Goal: Task Accomplishment & Management: Complete application form

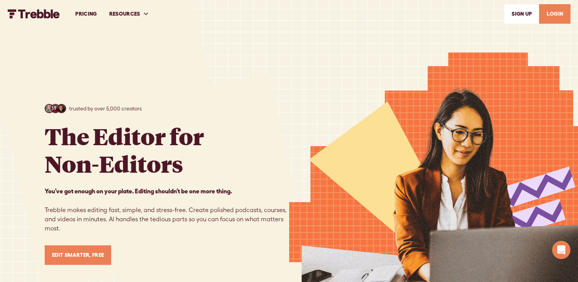
click at [92, 259] on link "Edit Smarter, Free" at bounding box center [78, 254] width 67 height 19
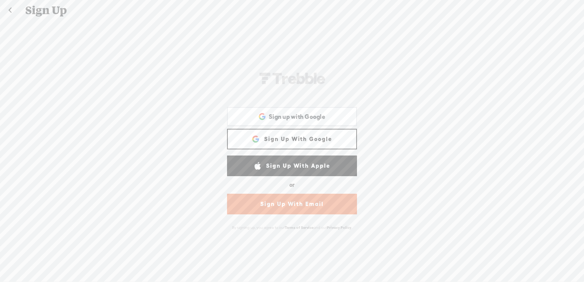
click at [288, 202] on link "Sign Up With Email" at bounding box center [292, 204] width 130 height 21
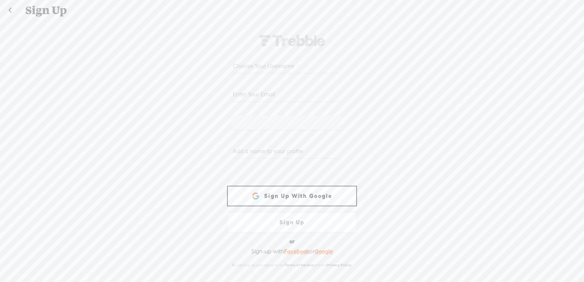
click at [273, 66] on input "text" at bounding box center [285, 65] width 109 height 15
click at [233, 64] on input "ramphye" at bounding box center [285, 65] width 109 height 15
type input "ramphye"
click at [280, 101] on input "email" at bounding box center [285, 94] width 109 height 15
type input "[EMAIL_ADDRESS][DOMAIN_NAME]"
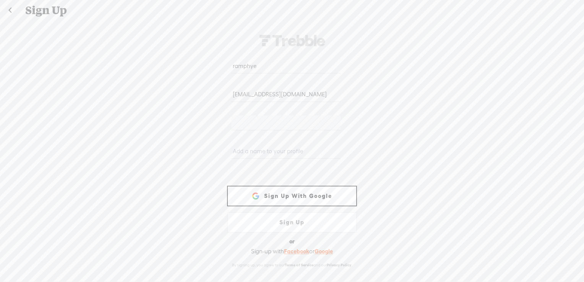
click at [321, 149] on input "text" at bounding box center [285, 151] width 109 height 15
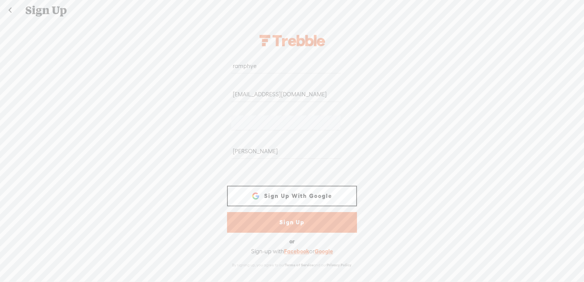
type input "[PERSON_NAME]"
click at [314, 218] on link "Sign Up" at bounding box center [292, 222] width 130 height 21
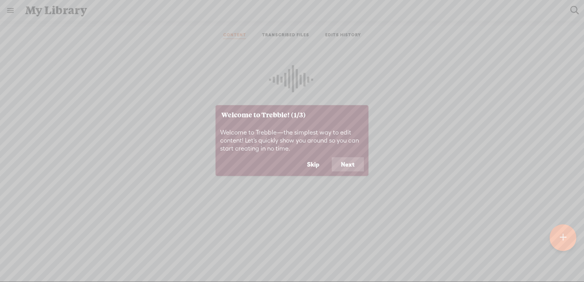
click at [335, 161] on button "Next" at bounding box center [348, 164] width 32 height 15
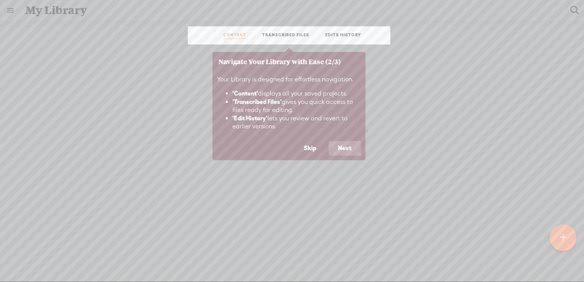
click at [347, 147] on button "Next" at bounding box center [345, 148] width 32 height 15
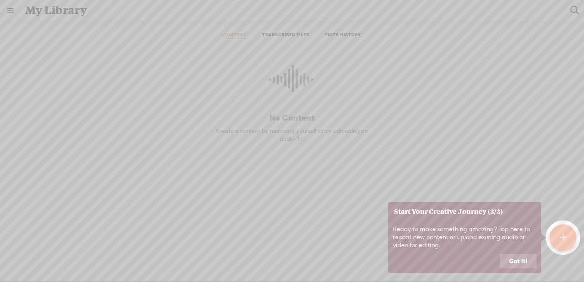
click at [510, 252] on div "Ready to make something amazing? Tap here to record new content or upload exist…" at bounding box center [464, 237] width 153 height 33
click at [511, 255] on button "Got it!" at bounding box center [518, 261] width 37 height 15
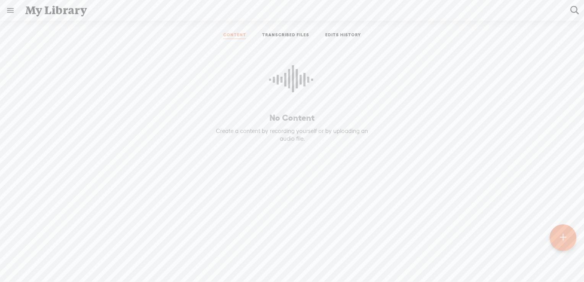
click at [563, 239] on t at bounding box center [562, 237] width 7 height 17
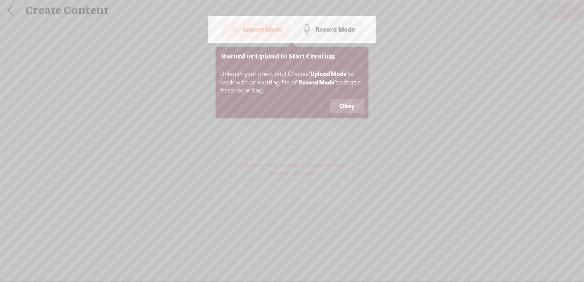
click at [357, 102] on button "Okay" at bounding box center [347, 106] width 34 height 15
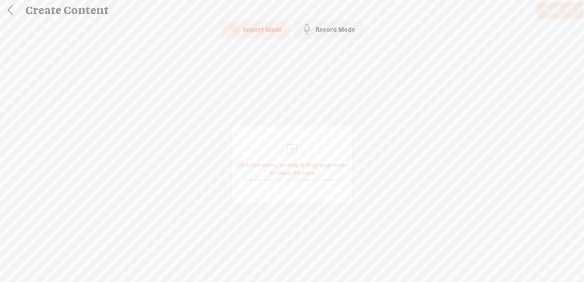
click at [350, 42] on div "Import Mode Import Mode Record Mode Text Language: *: English (US) English (US)…" at bounding box center [292, 150] width 584 height 260
click at [346, 35] on div "Record Mode" at bounding box center [328, 29] width 69 height 19
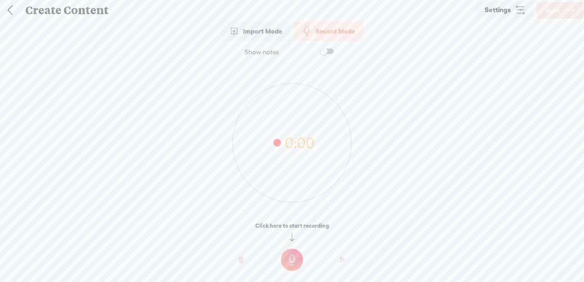
click at [501, 16] on link "Settings" at bounding box center [505, 10] width 58 height 17
